Goal: Navigation & Orientation: Find specific page/section

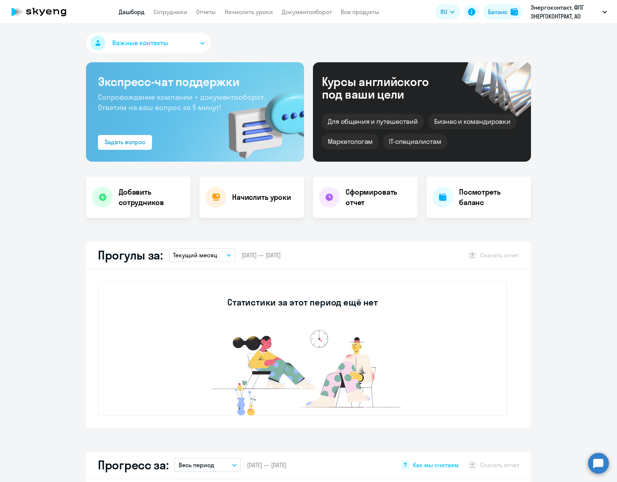
select select "30"
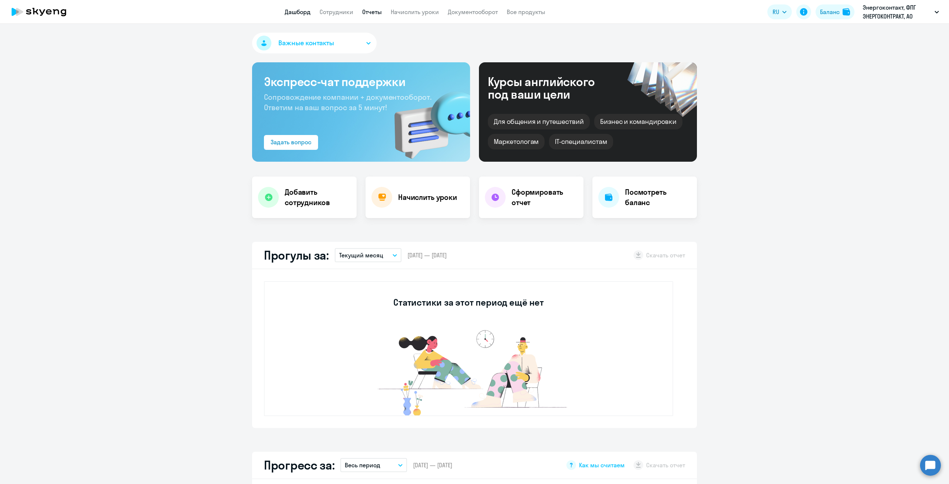
click at [370, 10] on link "Отчеты" at bounding box center [372, 11] width 20 height 7
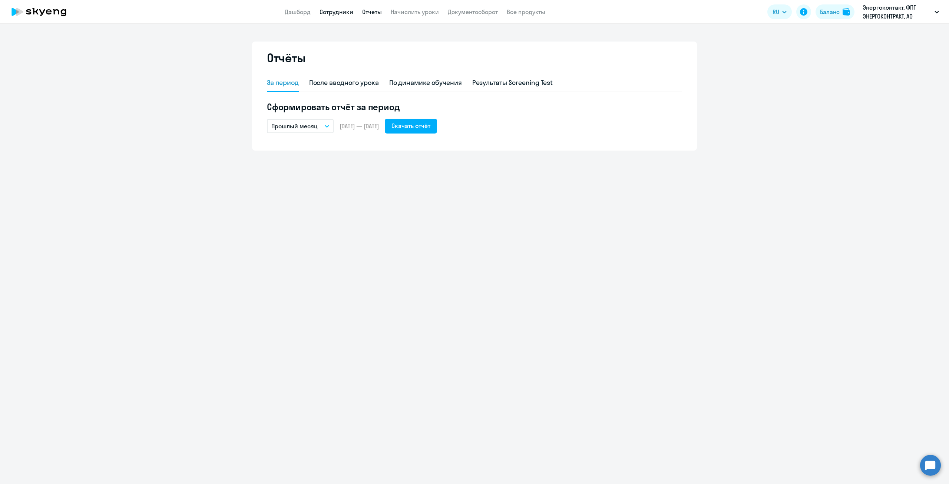
click at [343, 12] on link "Сотрудники" at bounding box center [337, 11] width 34 height 7
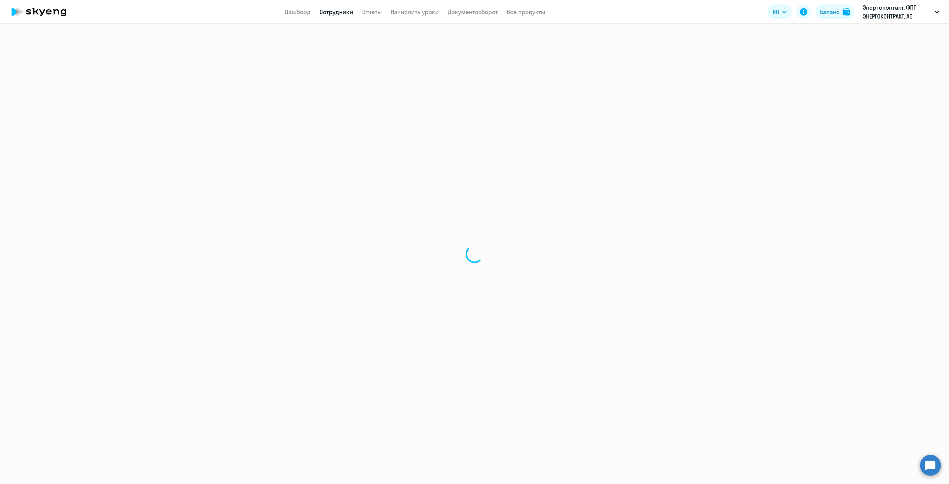
select select "30"
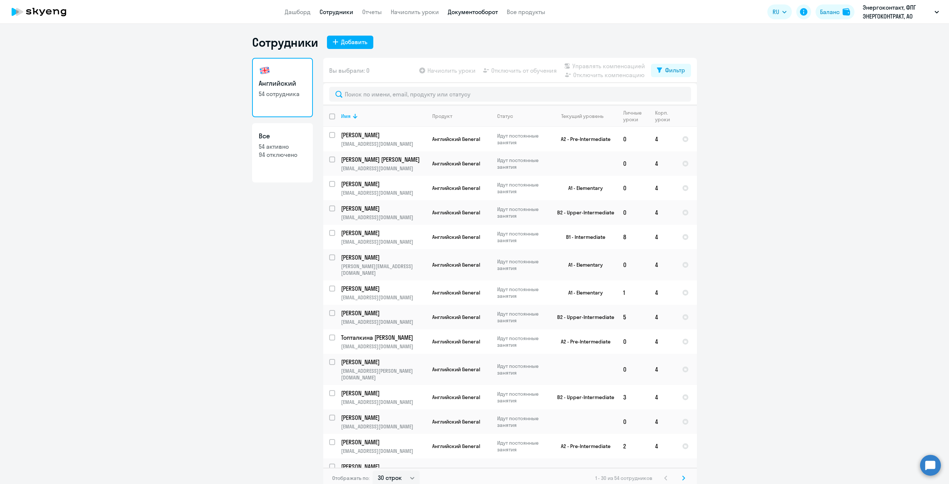
click at [465, 13] on link "Документооборот" at bounding box center [473, 11] width 50 height 7
